Goal: Information Seeking & Learning: Learn about a topic

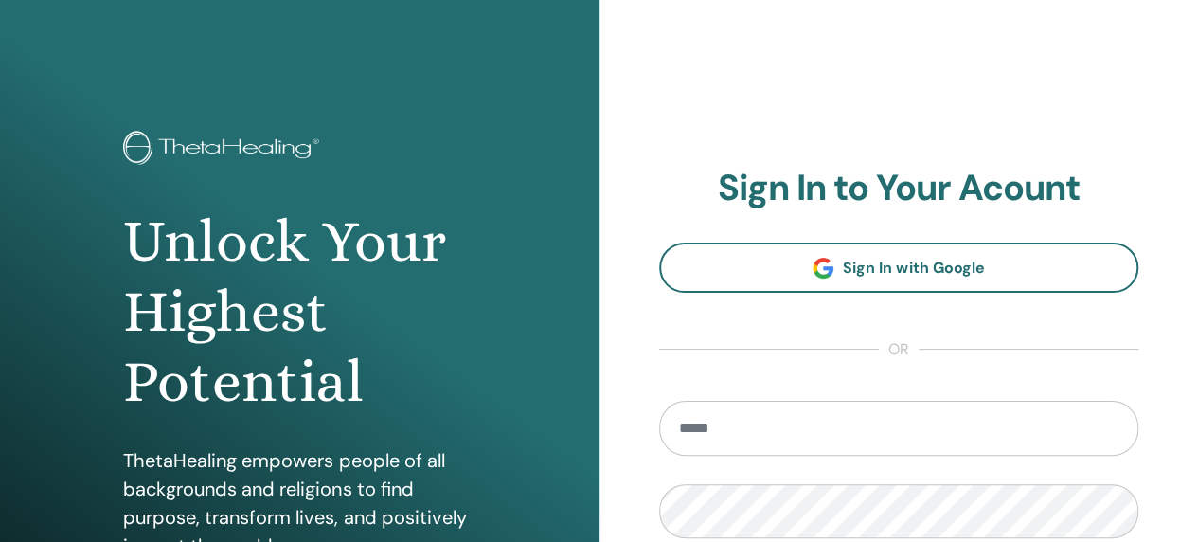
type input "**********"
click at [552, 324] on div "Unlock Your Highest Potential ThetaHealing empowers people of all backgrounds a…" at bounding box center [299, 454] width 599 height 909
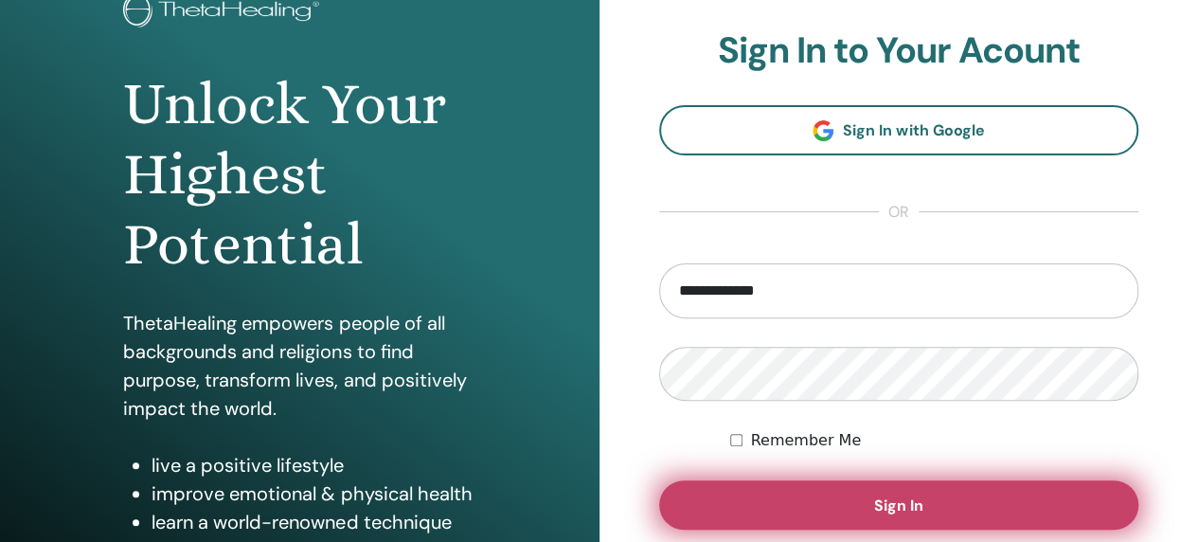
scroll to position [284, 0]
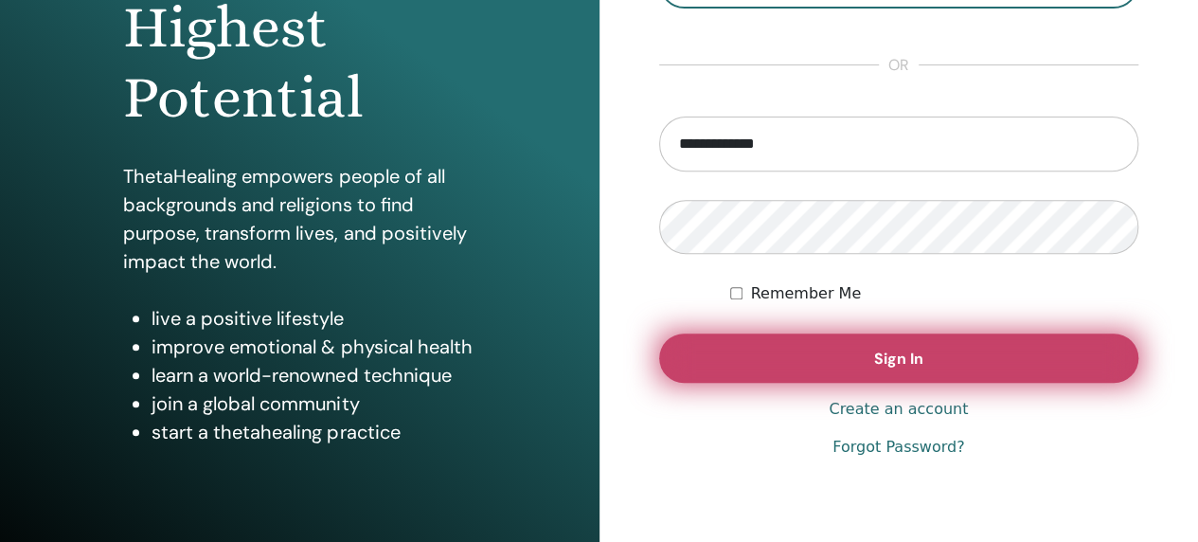
click at [842, 354] on button "Sign In" at bounding box center [899, 357] width 480 height 49
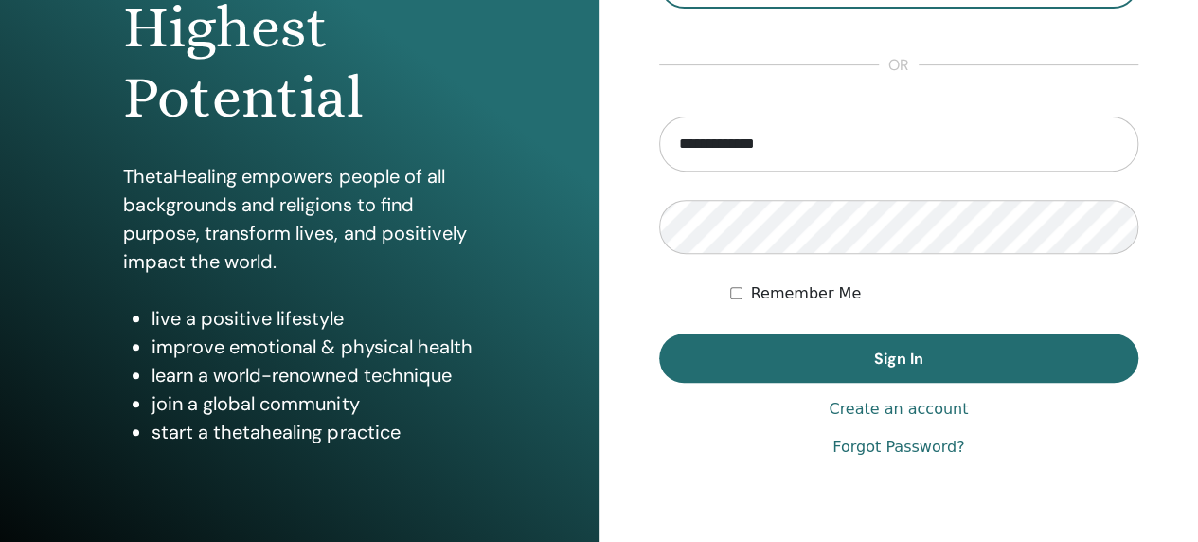
click at [794, 295] on label "Remember Me" at bounding box center [805, 293] width 111 height 23
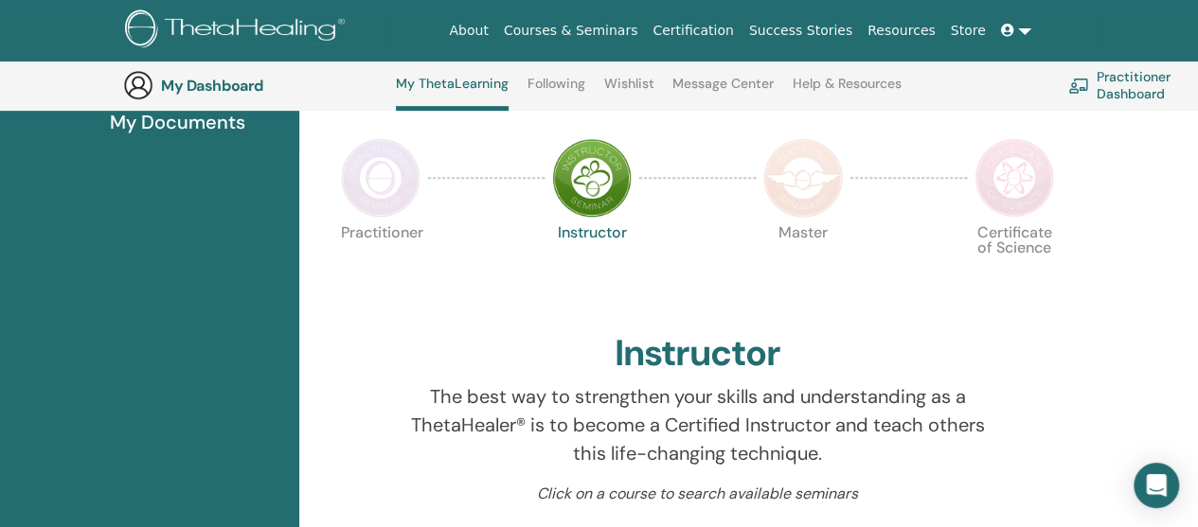
scroll to position [428, 0]
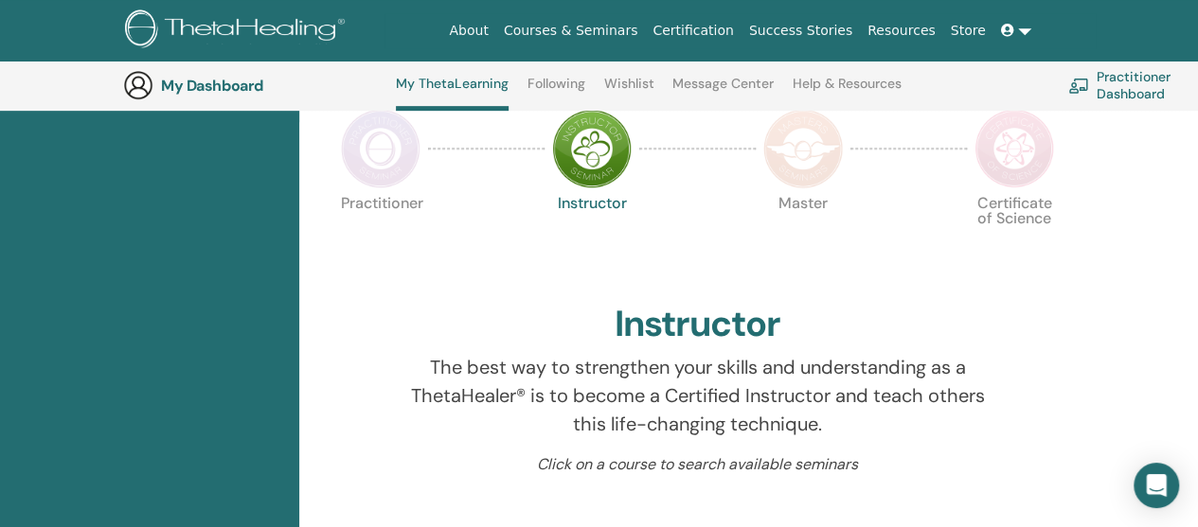
click at [812, 163] on img at bounding box center [803, 149] width 80 height 80
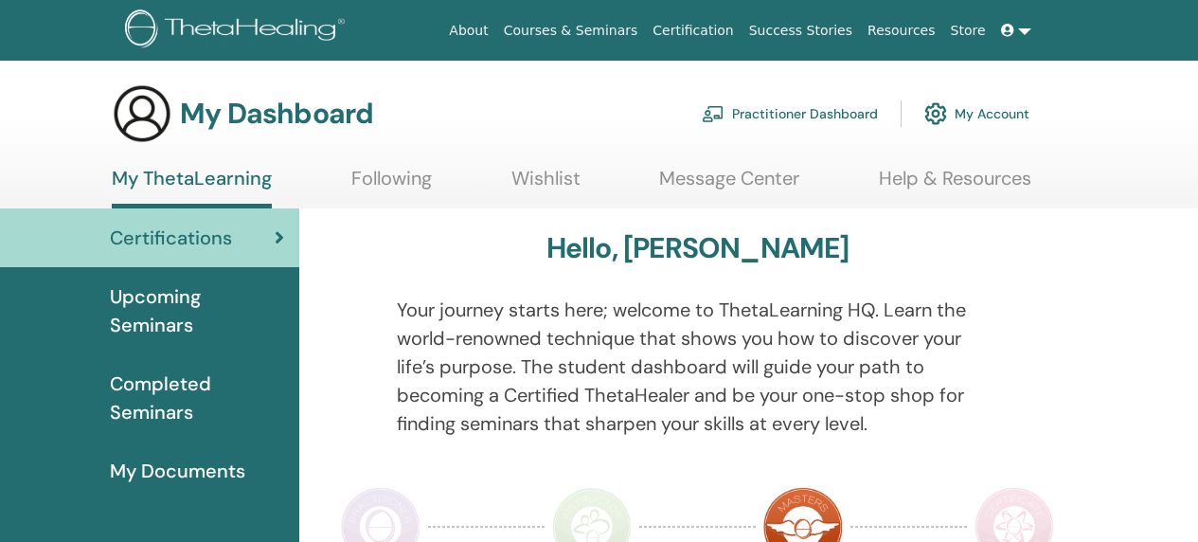
click at [824, 166] on section "My Dashboard Practitioner Dashboard My Account My ThetaLearning Following Wishl…" at bounding box center [599, 145] width 1198 height 125
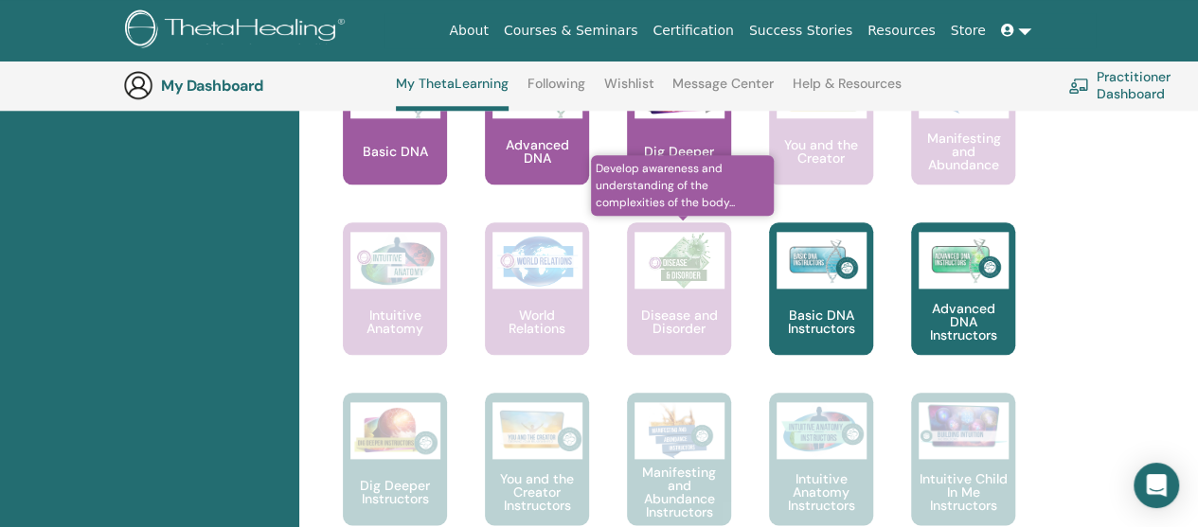
scroll to position [901, 0]
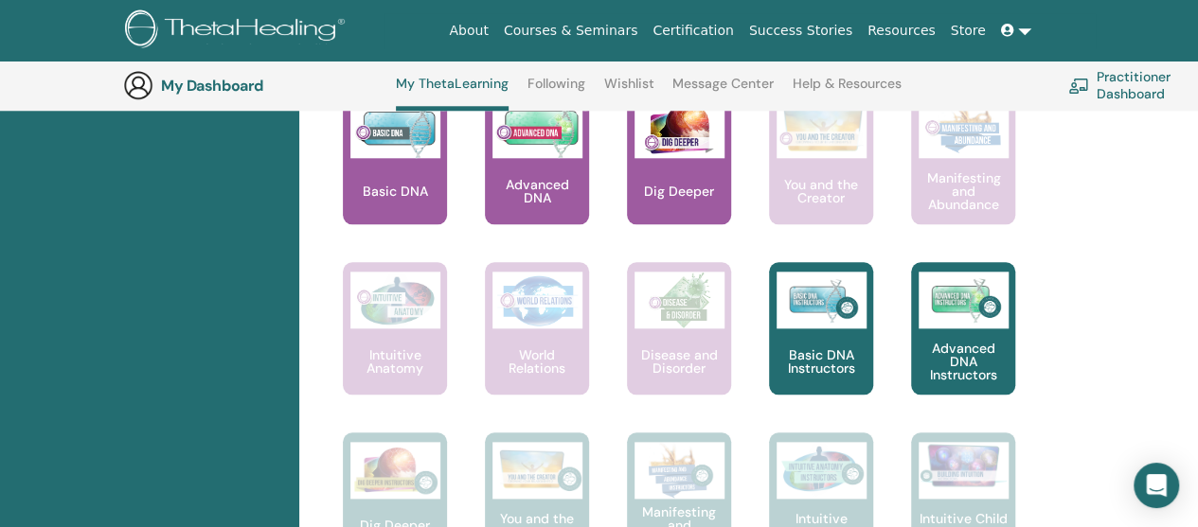
click at [545, 173] on div at bounding box center [548, 165] width 104 height 170
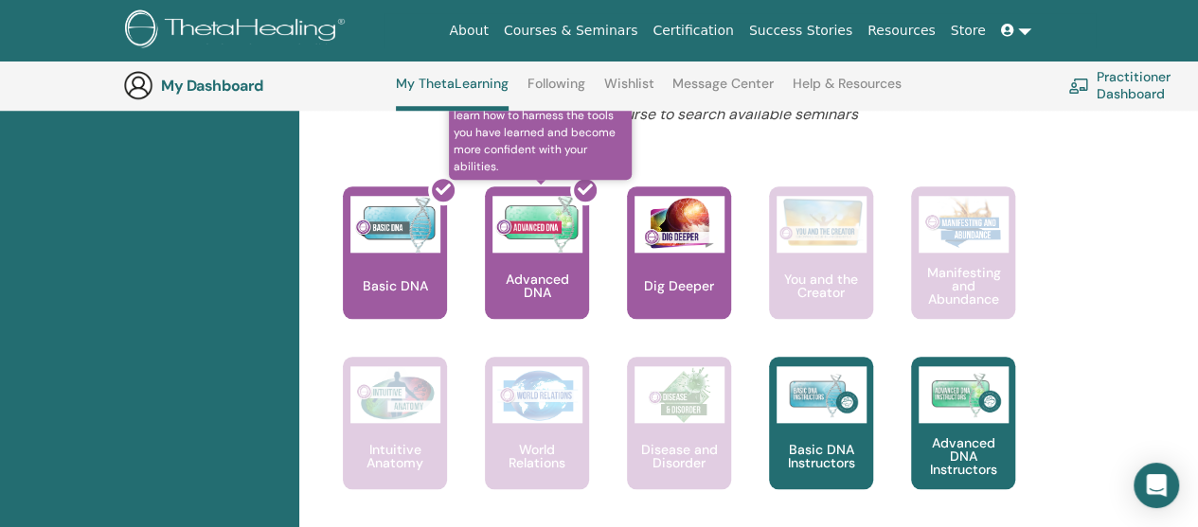
click at [543, 250] on div at bounding box center [548, 260] width 104 height 170
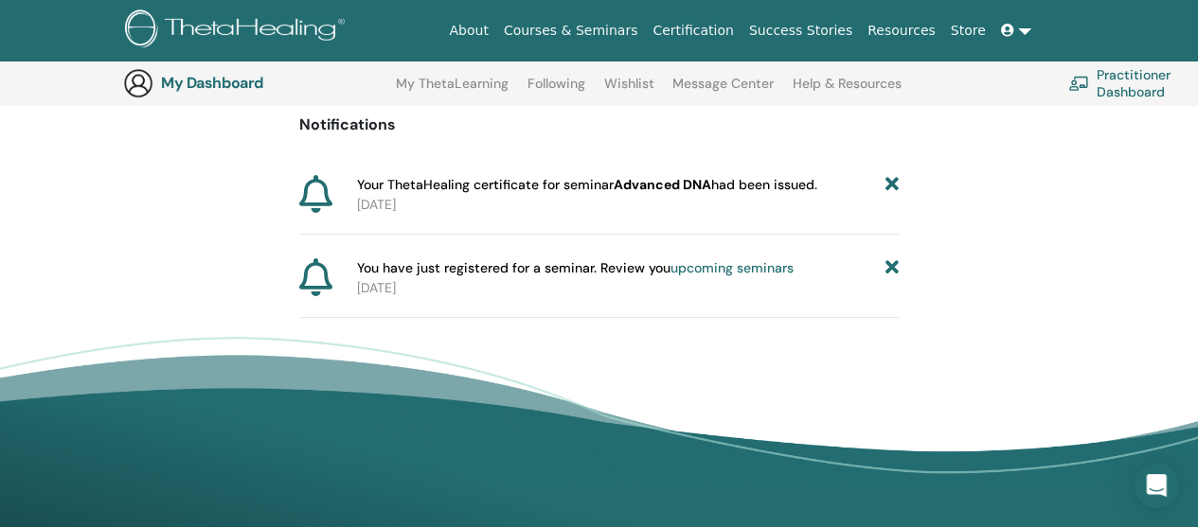
scroll to position [150, 0]
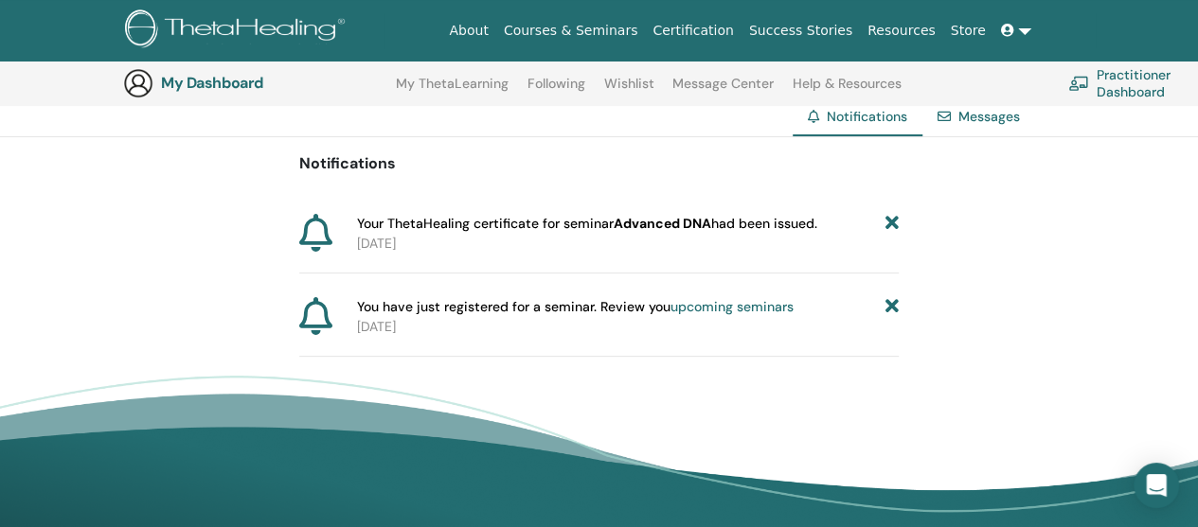
click at [409, 218] on span "Your ThetaHealing certificate for seminar Advanced DNA had been issued." at bounding box center [587, 224] width 460 height 20
click at [898, 218] on icon at bounding box center [891, 224] width 13 height 20
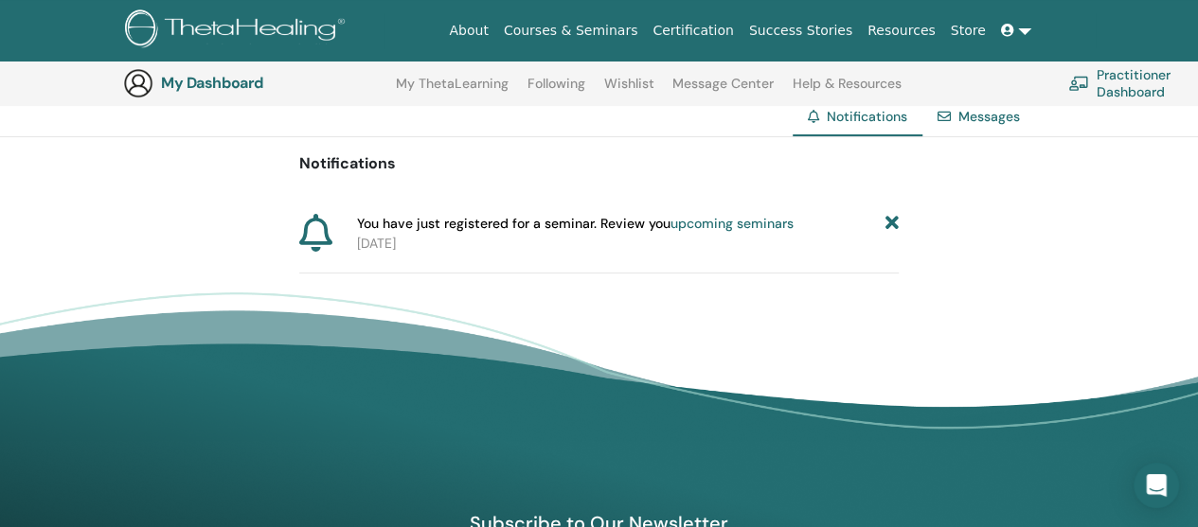
click at [890, 220] on icon at bounding box center [891, 224] width 13 height 20
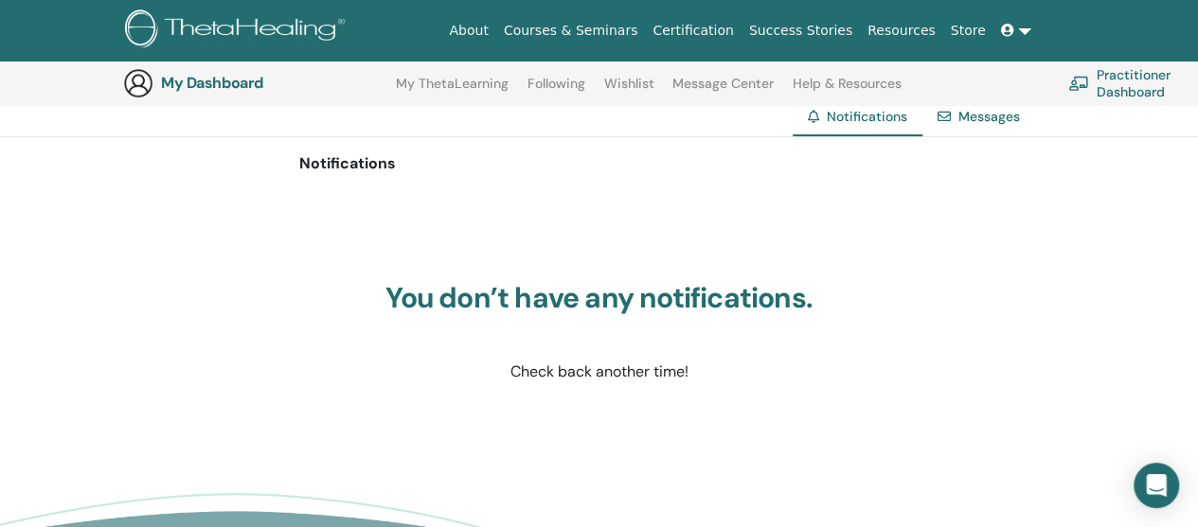
click at [490, 76] on link "My ThetaLearning" at bounding box center [452, 91] width 113 height 30
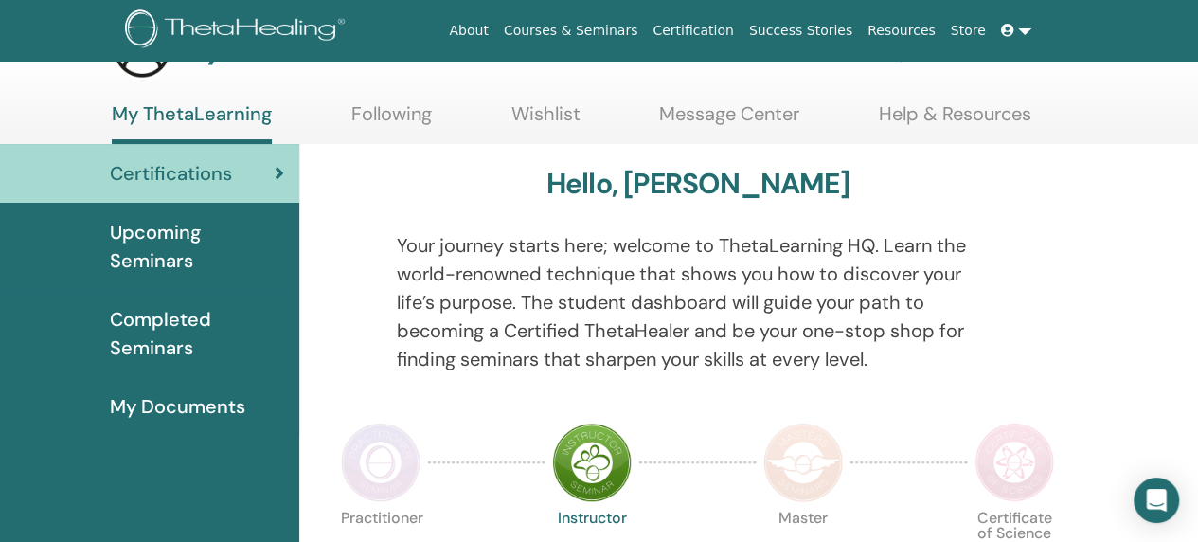
scroll to position [95, 0]
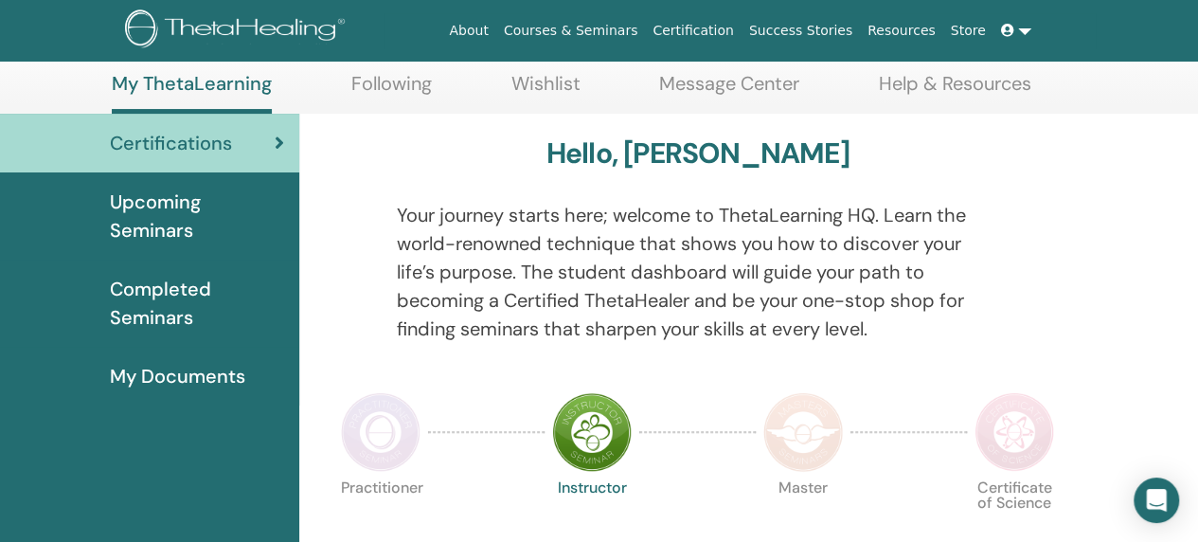
click at [178, 380] on span "My Documents" at bounding box center [177, 376] width 135 height 28
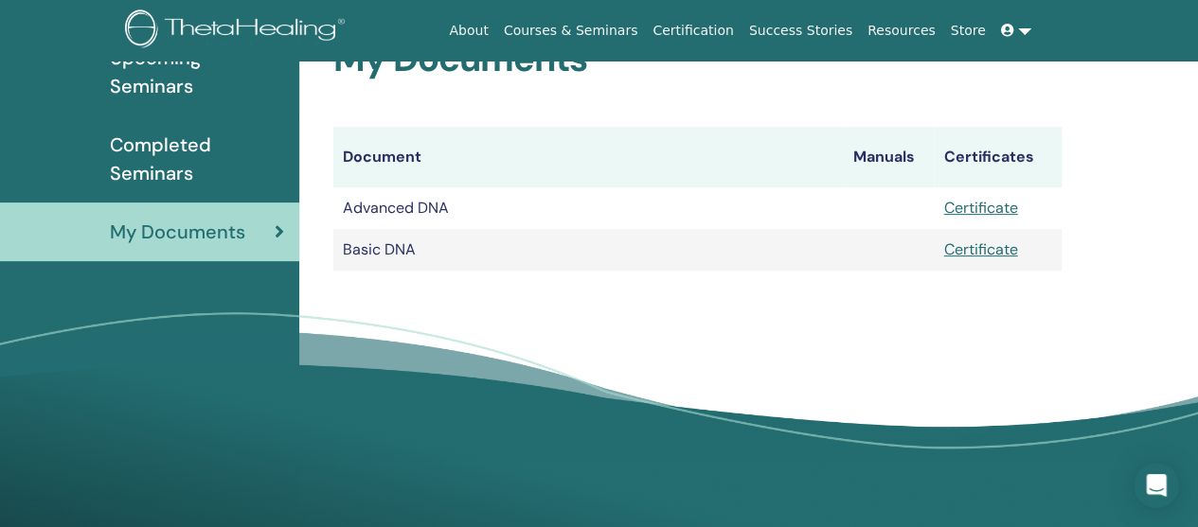
scroll to position [235, 0]
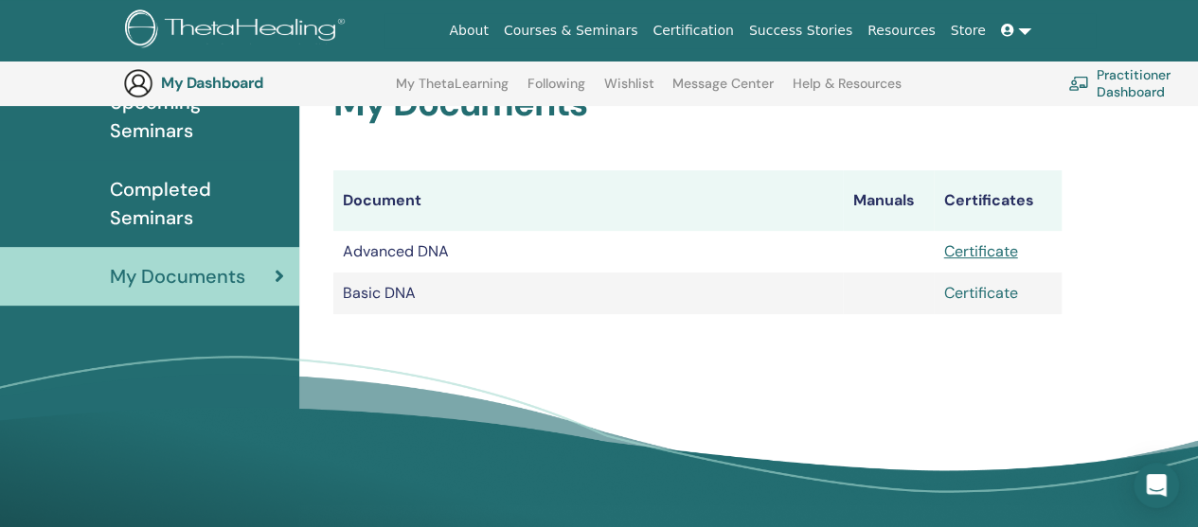
click at [986, 297] on link "Certificate" at bounding box center [980, 293] width 74 height 20
click at [962, 254] on link "Certificate" at bounding box center [980, 251] width 74 height 20
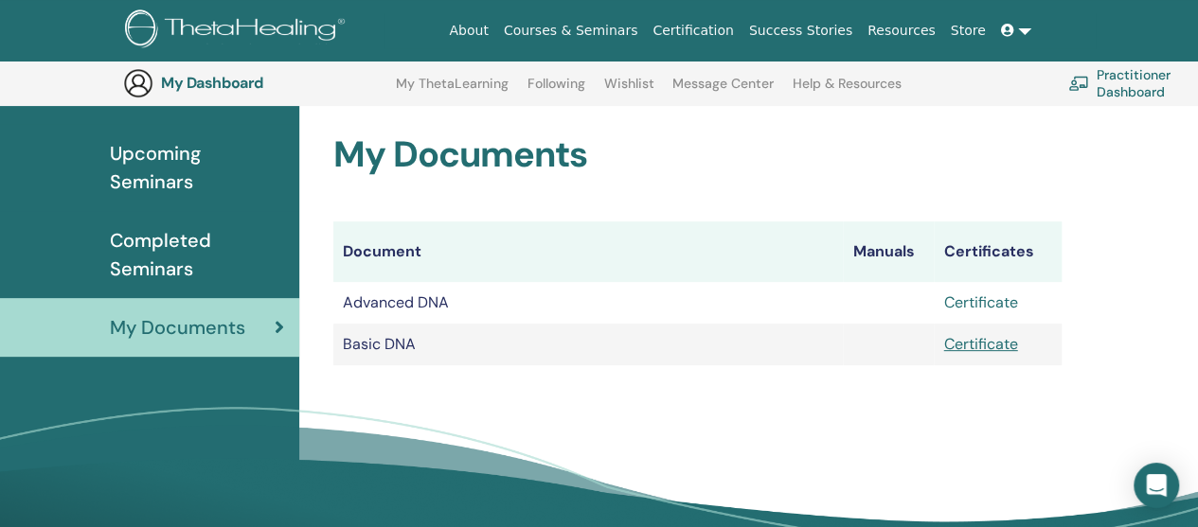
scroll to position [140, 0]
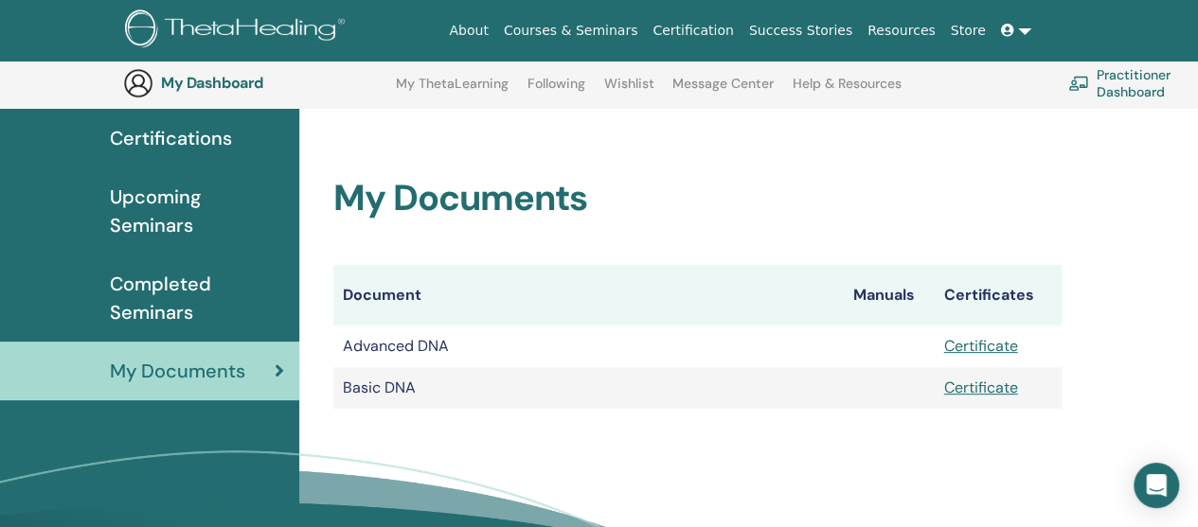
click at [140, 304] on span "Completed Seminars" at bounding box center [197, 298] width 174 height 57
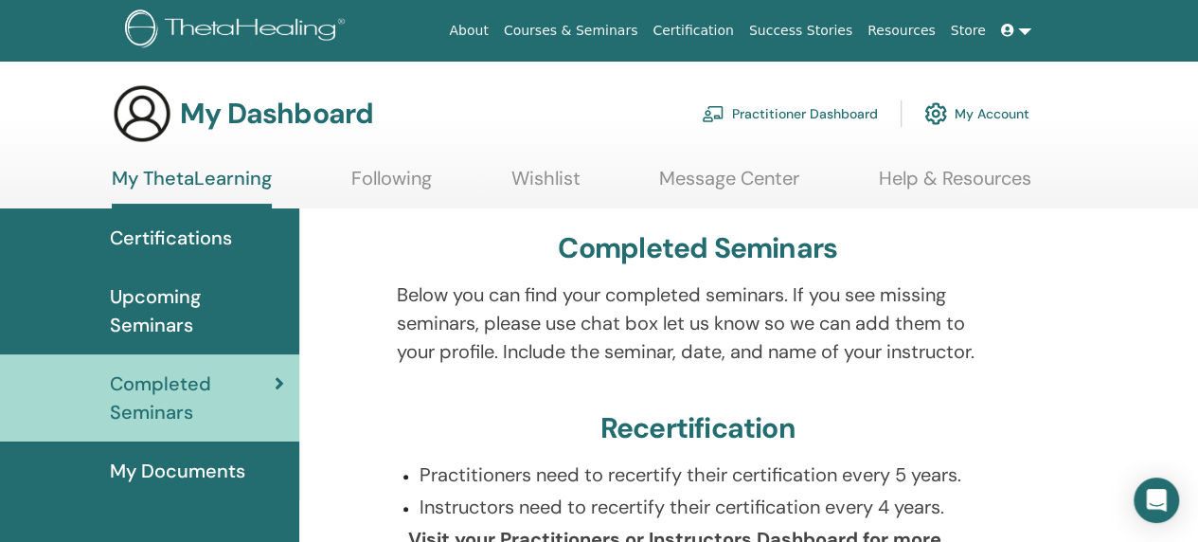
click at [171, 315] on span "Upcoming Seminars" at bounding box center [197, 310] width 174 height 57
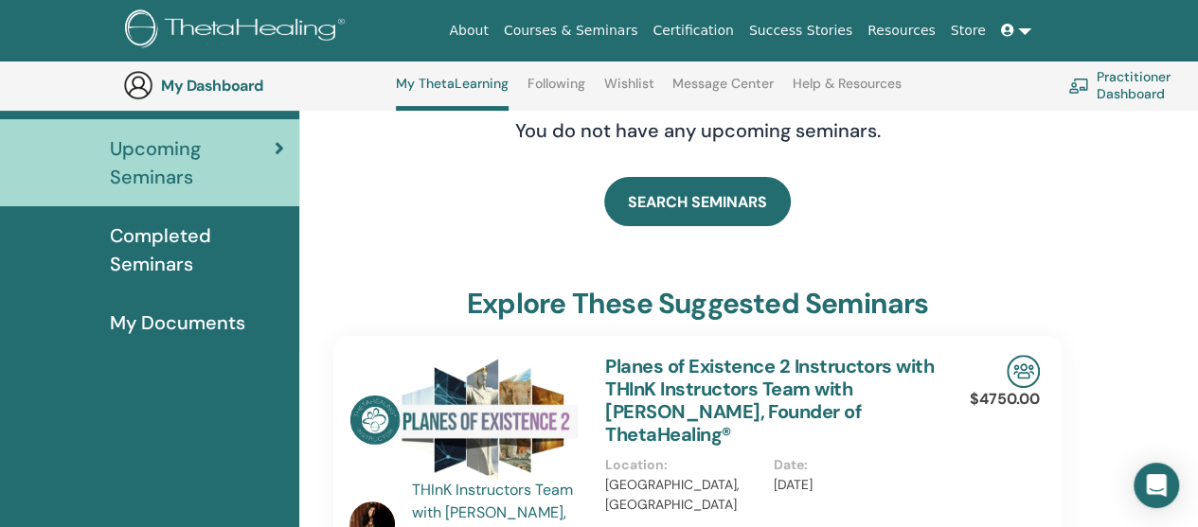
scroll to position [239, 0]
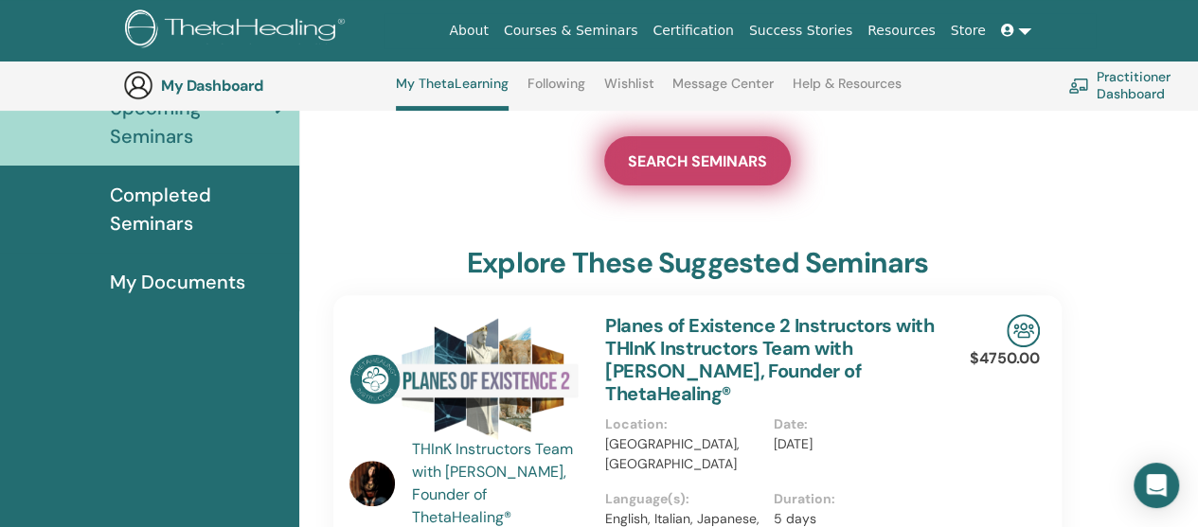
click at [756, 151] on span "SEARCH SEMINARS" at bounding box center [697, 161] width 139 height 20
